Goal: Ask a question

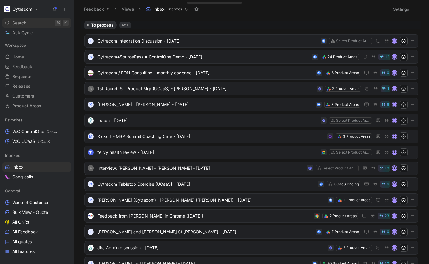
click at [21, 24] on span "Search" at bounding box center [19, 22] width 14 height 7
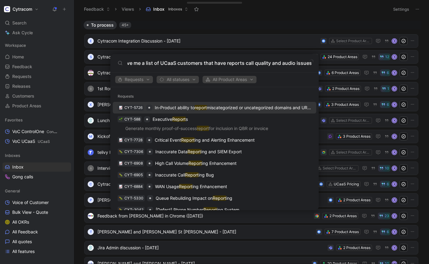
scroll to position [0, 23]
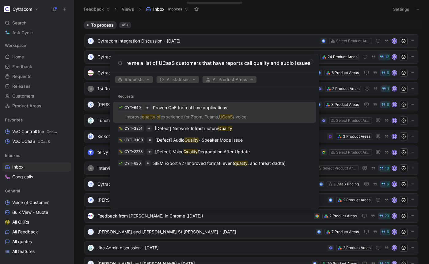
type input "Please give me a list of UCaaS customers that have reports call quality and aud…"
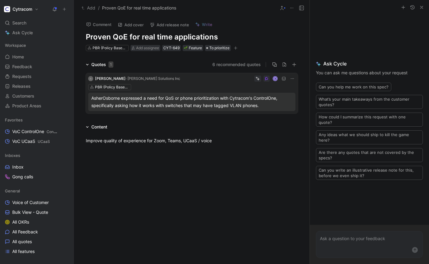
click at [420, 12] on div at bounding box center [368, 7] width 119 height 15
click at [421, 6] on icon "button" at bounding box center [421, 7] width 5 height 5
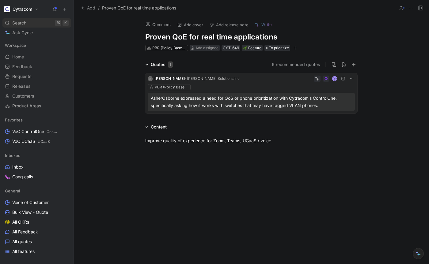
click at [27, 21] on div "Search ⌘ K" at bounding box center [36, 22] width 69 height 9
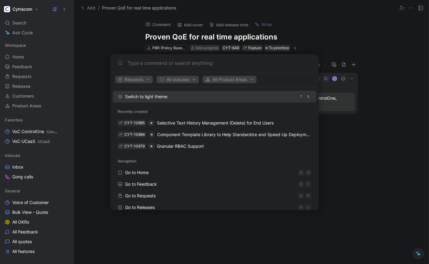
click at [24, 29] on body "Cytracom Search ⌘ K Ask Cycle Workspace Home G then H Feedback G then F Request…" at bounding box center [214, 132] width 429 height 264
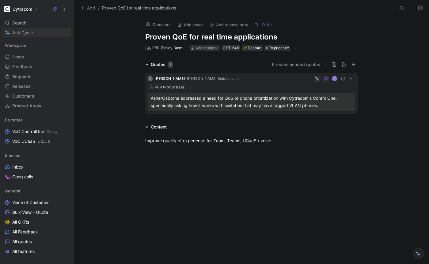
click at [18, 33] on span "Ask Cycle" at bounding box center [22, 32] width 21 height 7
